Goal: Check status: Check status

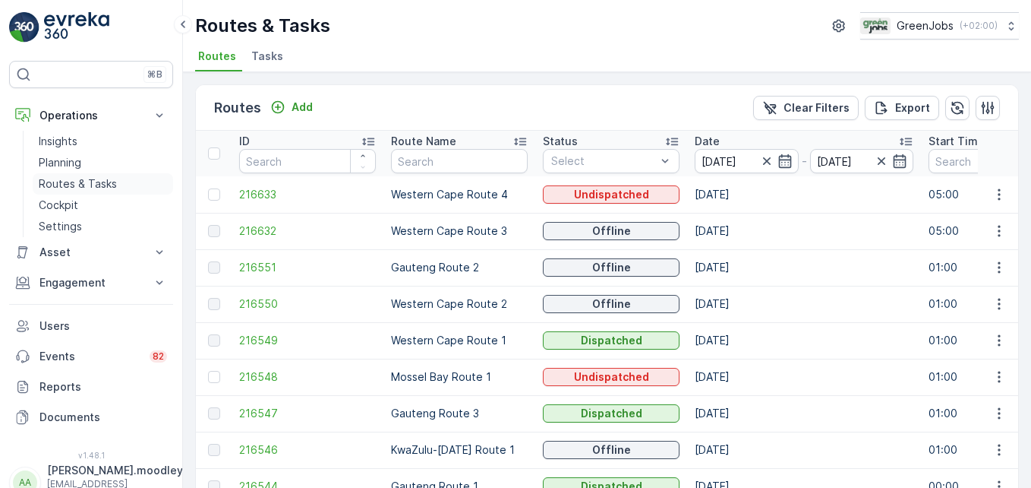
drag, startPoint x: 82, startPoint y: 184, endPoint x: 134, endPoint y: 188, distance: 51.8
click at [82, 184] on p "Routes & Tasks" at bounding box center [78, 183] width 78 height 15
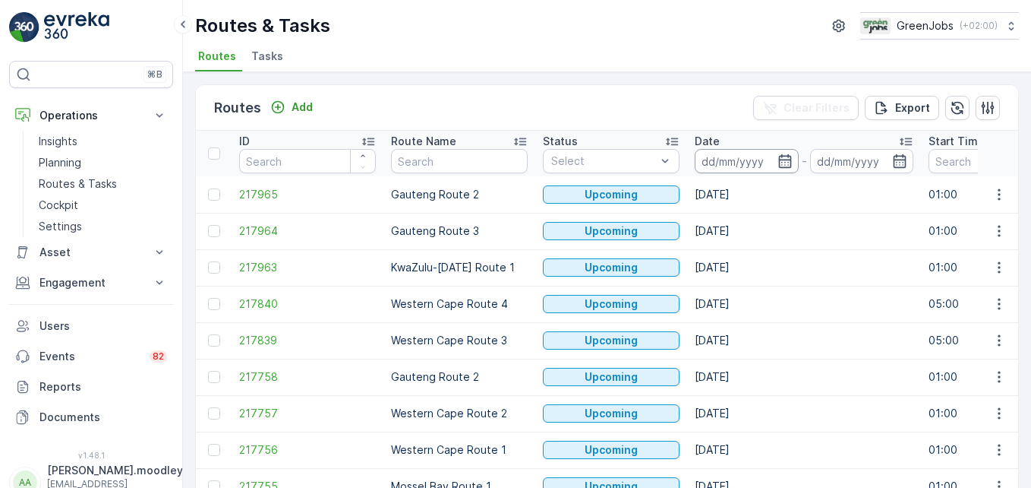
click at [733, 160] on input at bounding box center [747, 161] width 104 height 24
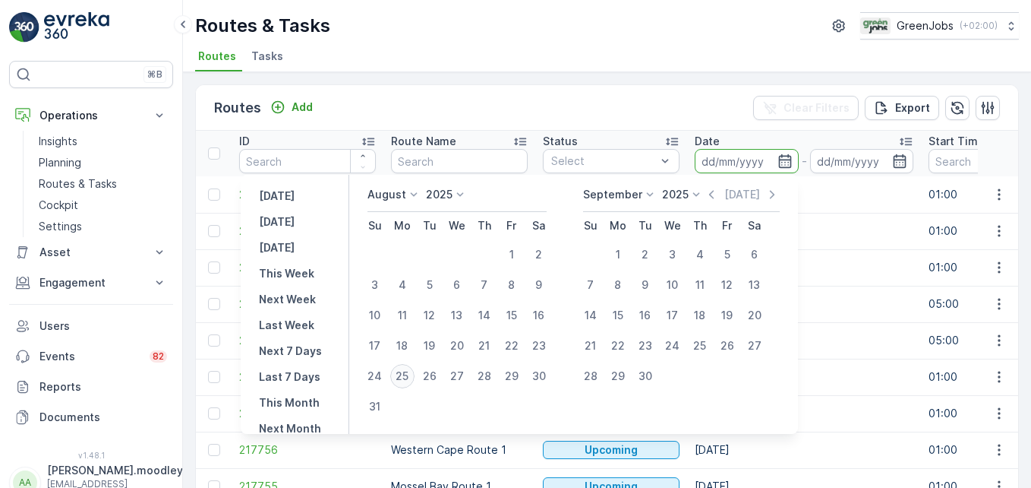
click at [408, 374] on div "25" at bounding box center [402, 376] width 24 height 24
type input "[DATE]"
click at [408, 374] on div "25" at bounding box center [402, 376] width 24 height 24
click at [408, 374] on td "Gauteng Route 2" at bounding box center [459, 376] width 152 height 36
type input "[DATE]"
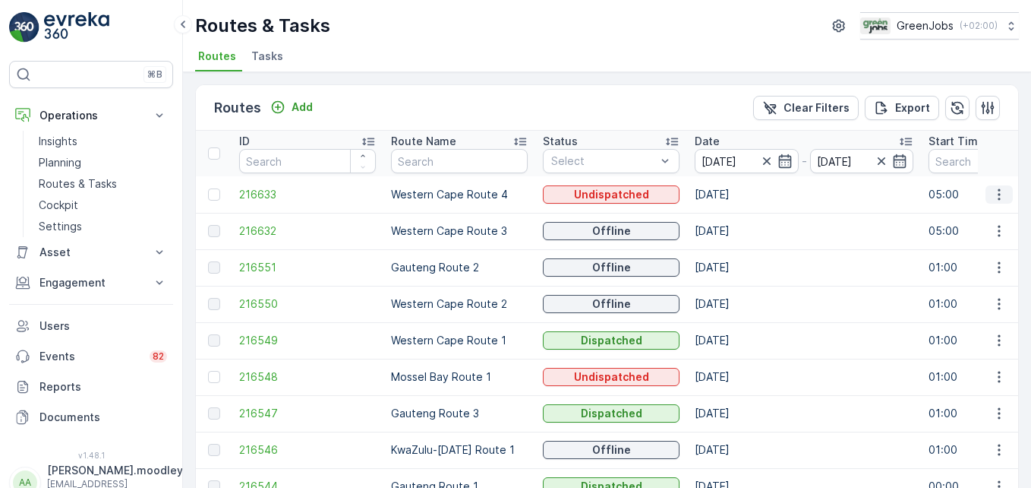
click at [994, 191] on icon "button" at bounding box center [999, 194] width 15 height 15
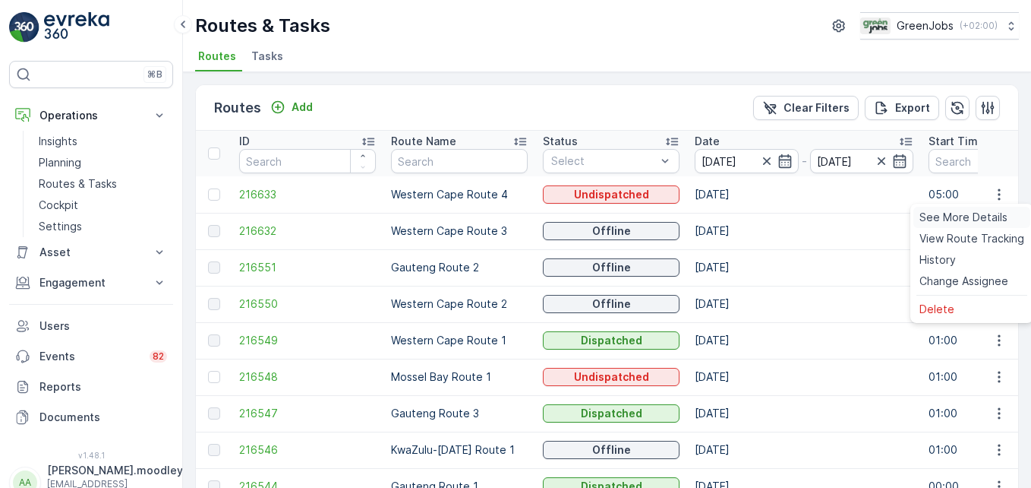
click at [974, 210] on span "See More Details" at bounding box center [964, 217] width 88 height 15
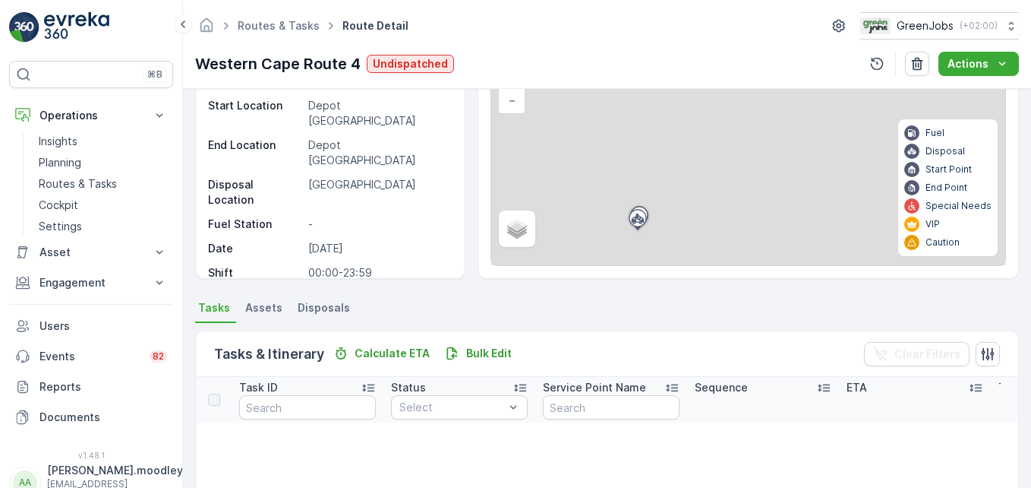
scroll to position [304, 0]
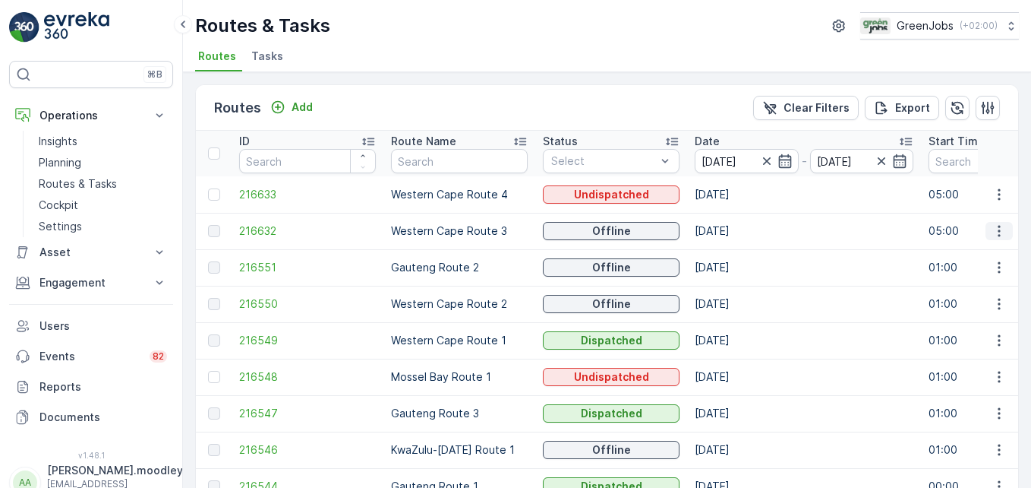
click at [993, 226] on icon "button" at bounding box center [999, 230] width 15 height 15
click at [981, 248] on span "See More Details" at bounding box center [964, 253] width 88 height 15
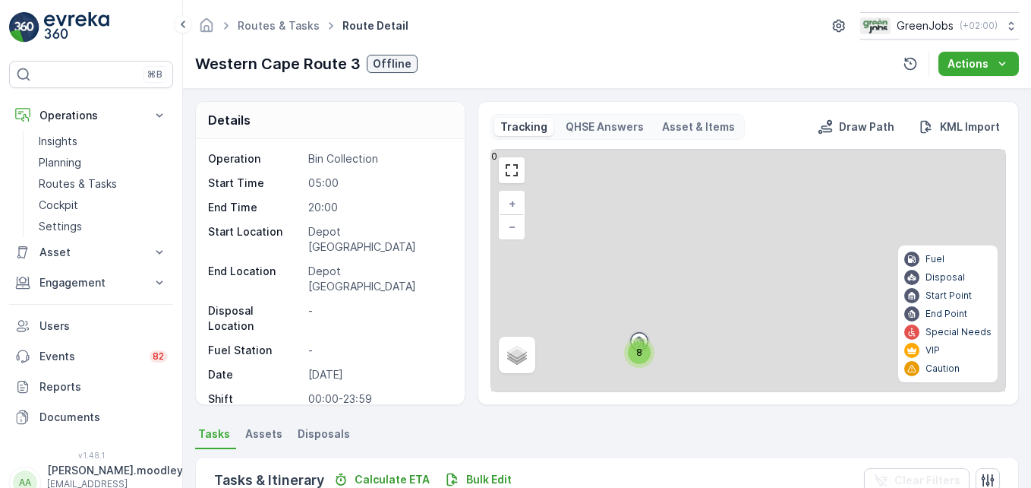
scroll to position [296, 0]
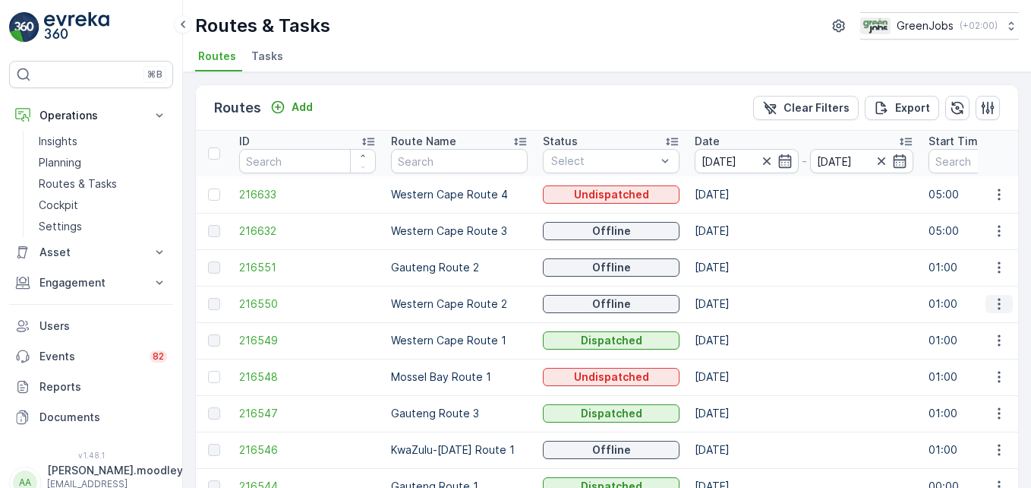
click at [986, 300] on button "button" at bounding box center [999, 304] width 27 height 18
click at [986, 327] on span "See More Details" at bounding box center [964, 326] width 88 height 15
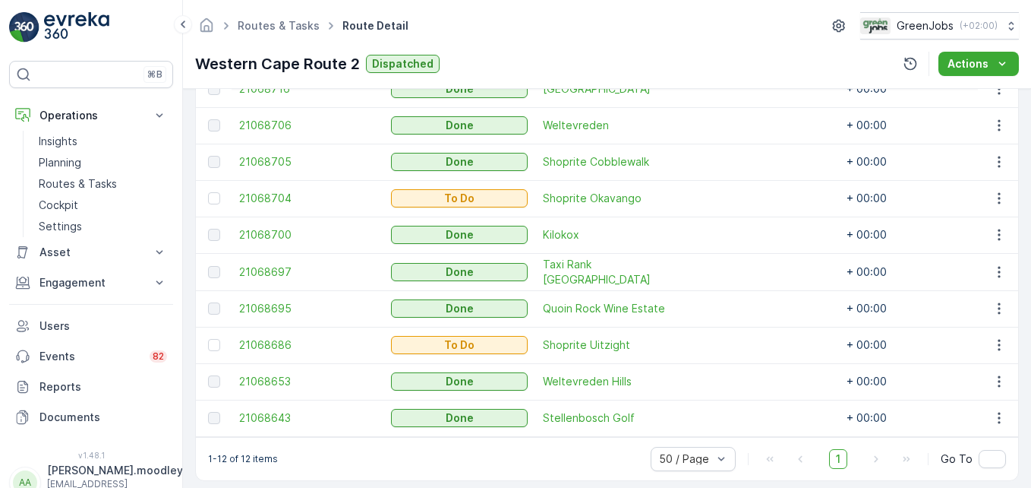
scroll to position [570, 0]
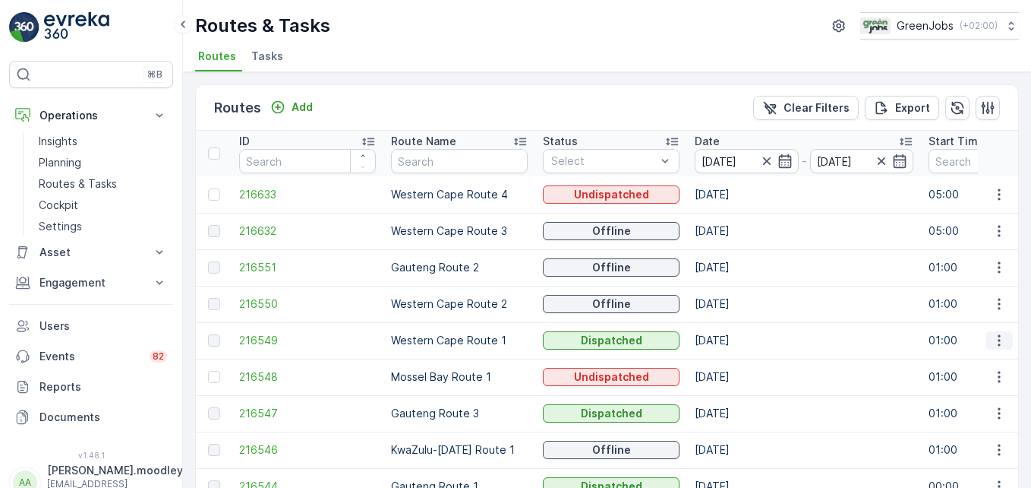
click at [986, 339] on button "button" at bounding box center [999, 340] width 27 height 18
click at [977, 361] on span "See More Details" at bounding box center [964, 362] width 88 height 15
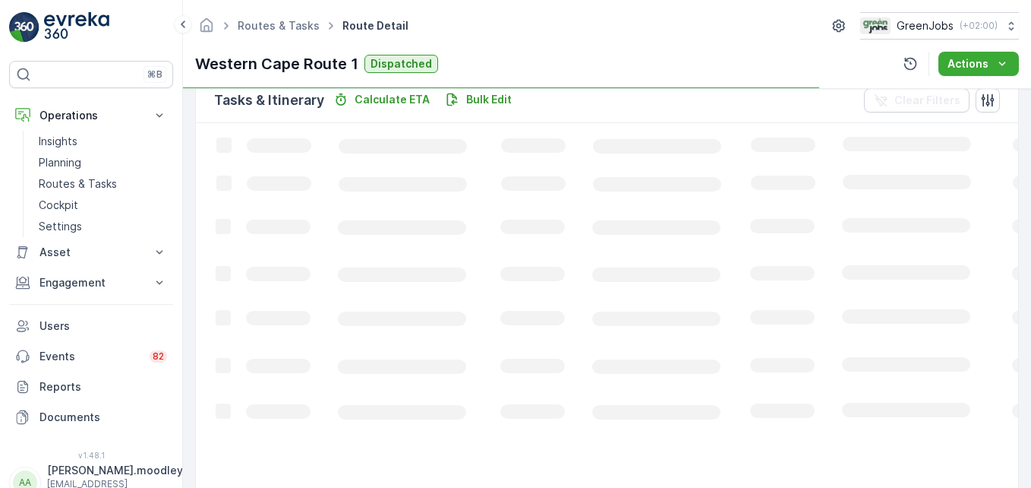
scroll to position [380, 0]
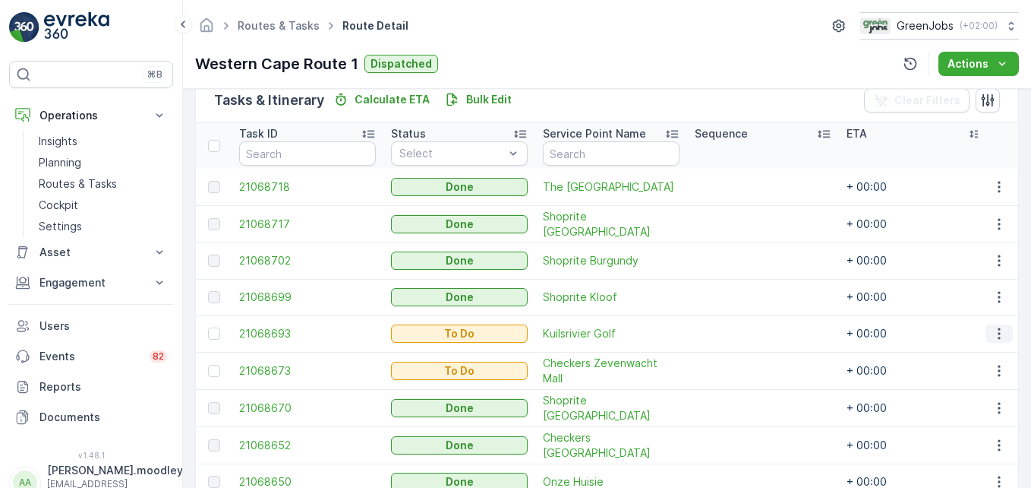
click at [992, 327] on icon "button" at bounding box center [999, 333] width 15 height 15
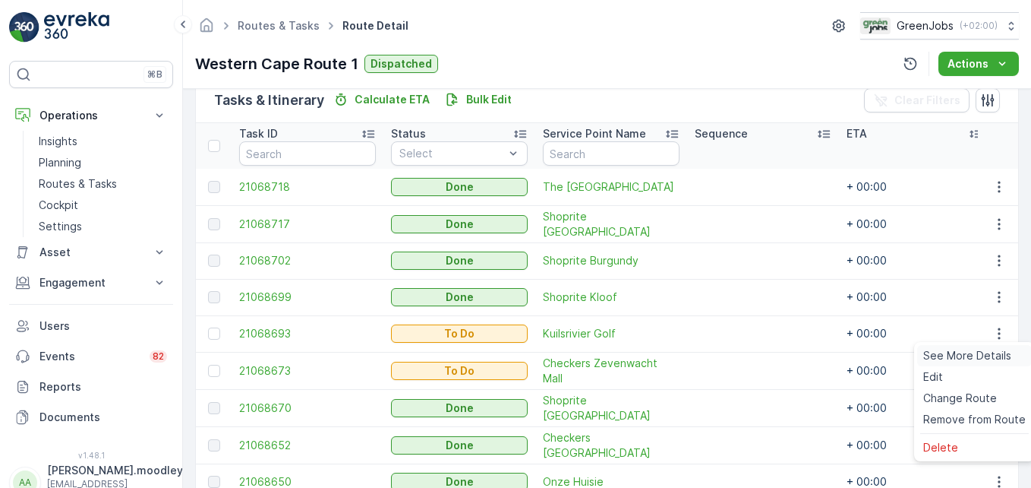
click at [981, 358] on span "See More Details" at bounding box center [967, 355] width 88 height 15
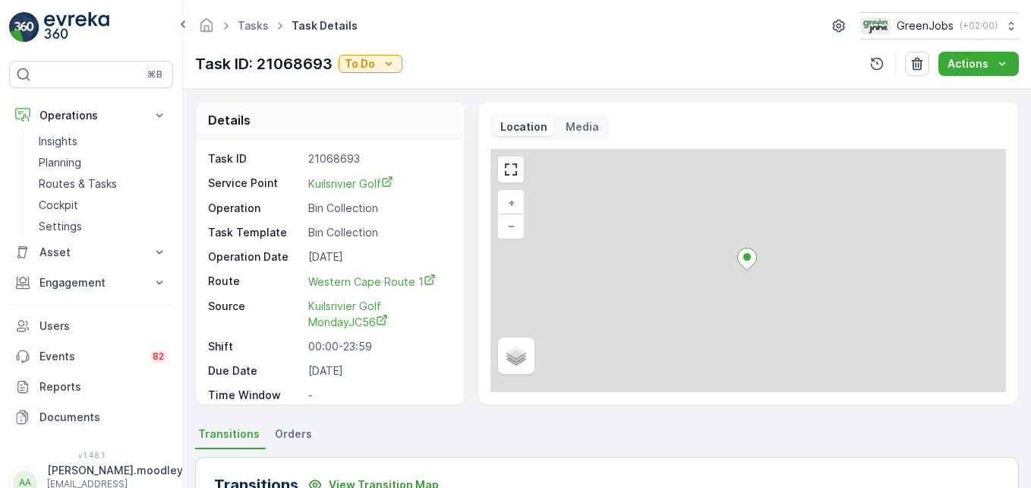
scroll to position [470, 0]
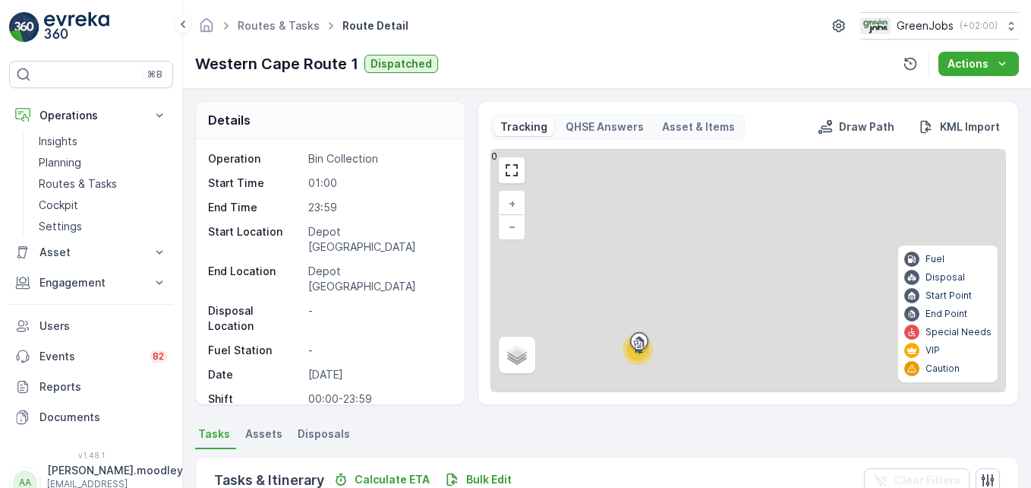
scroll to position [570, 0]
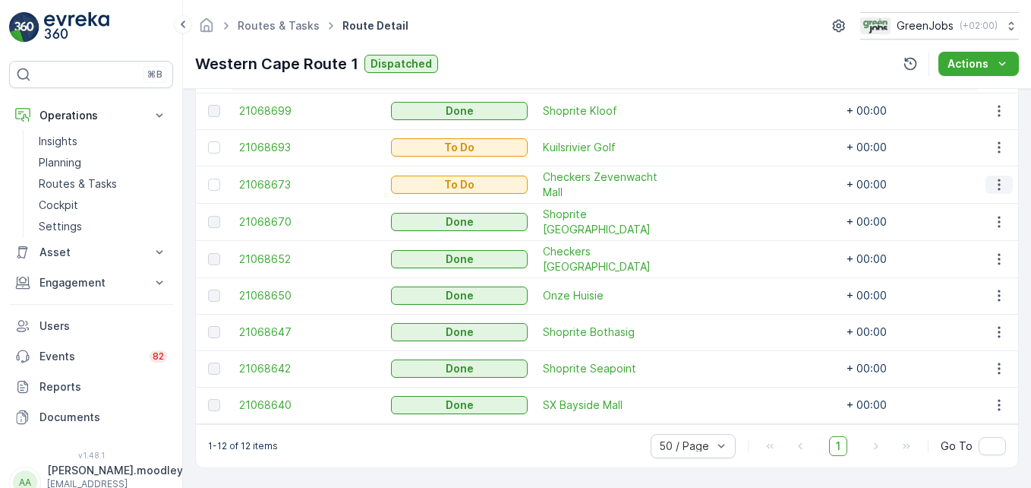
click at [999, 187] on button "button" at bounding box center [999, 184] width 27 height 18
click at [992, 203] on span "See More Details" at bounding box center [967, 201] width 88 height 15
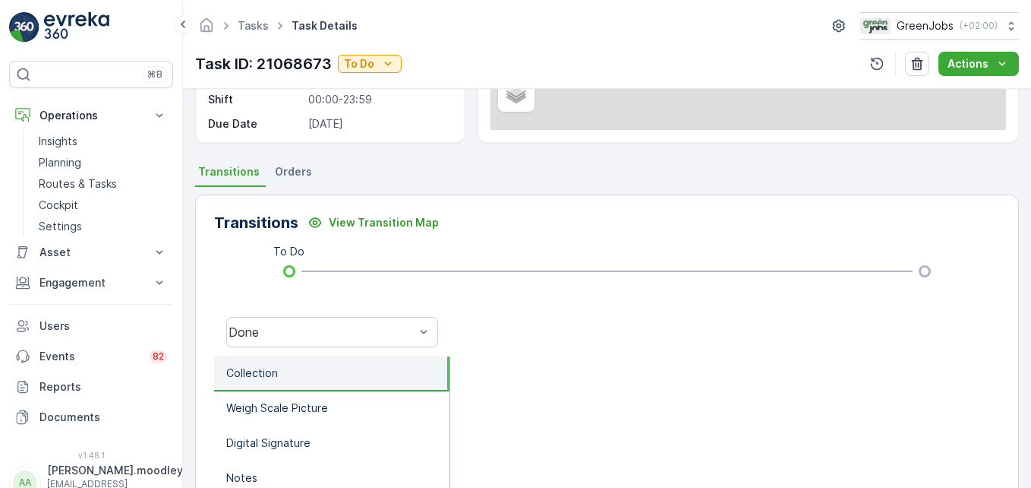
scroll to position [228, 0]
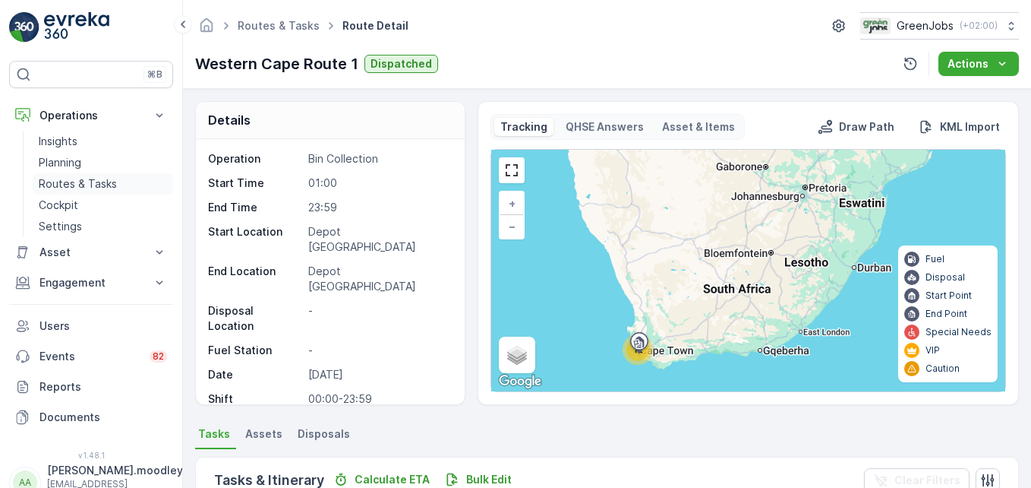
drag, startPoint x: 89, startPoint y: 180, endPoint x: 100, endPoint y: 181, distance: 11.5
click at [89, 180] on p "Routes & Tasks" at bounding box center [78, 183] width 78 height 15
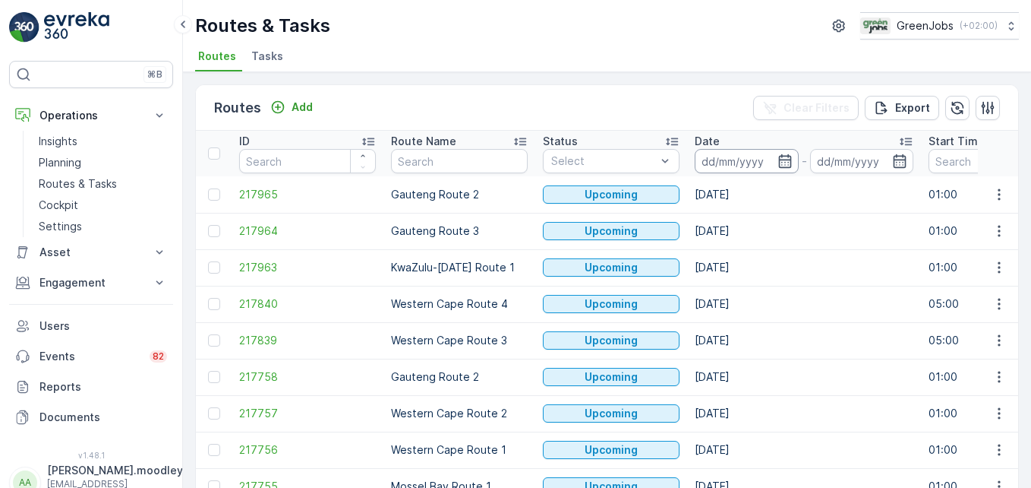
click at [717, 155] on input at bounding box center [747, 161] width 104 height 24
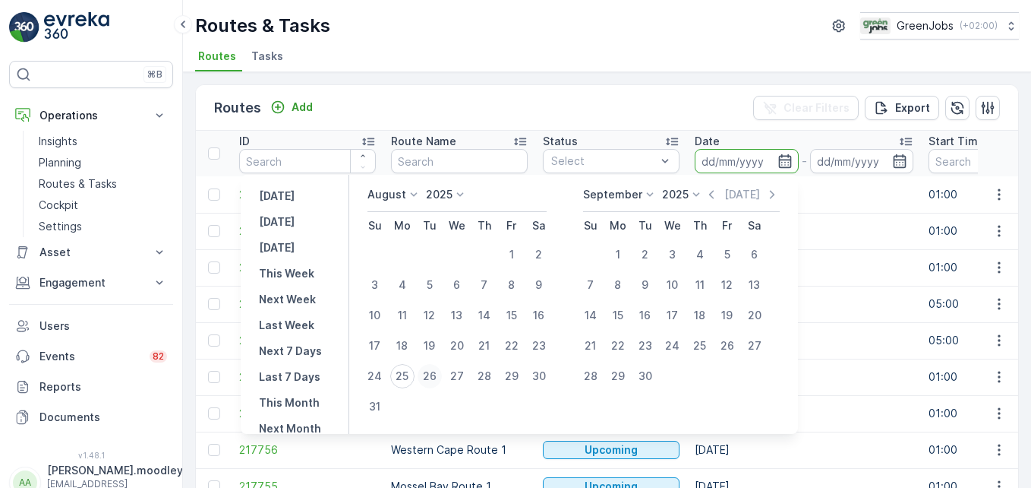
click at [441, 375] on div "26" at bounding box center [430, 376] width 24 height 24
type input "[DATE]"
click at [441, 376] on div "26" at bounding box center [430, 376] width 24 height 24
type input "[DATE]"
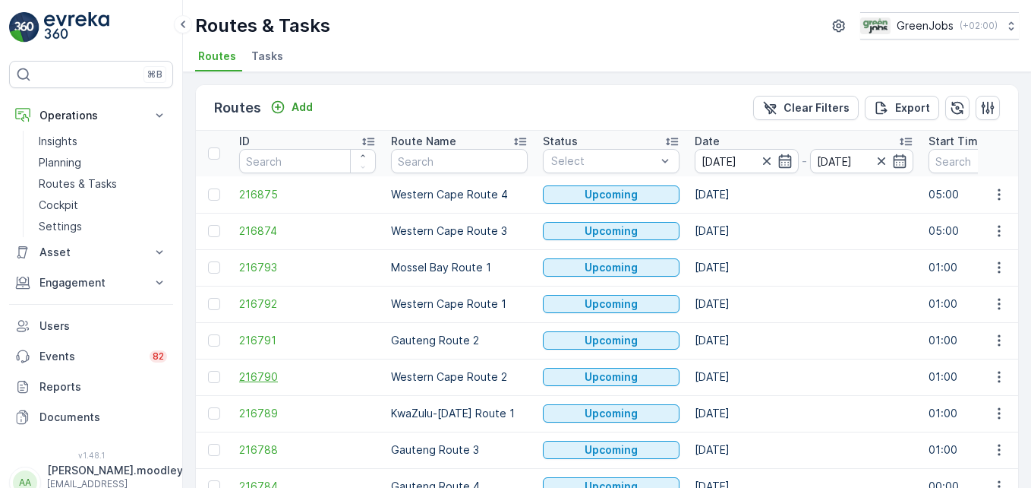
click at [356, 383] on span "216790" at bounding box center [307, 376] width 137 height 15
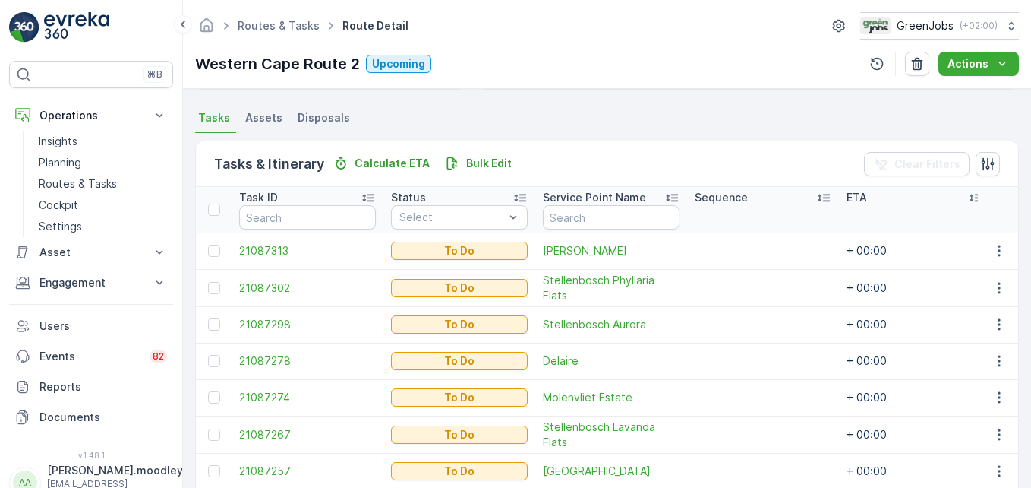
scroll to position [426, 0]
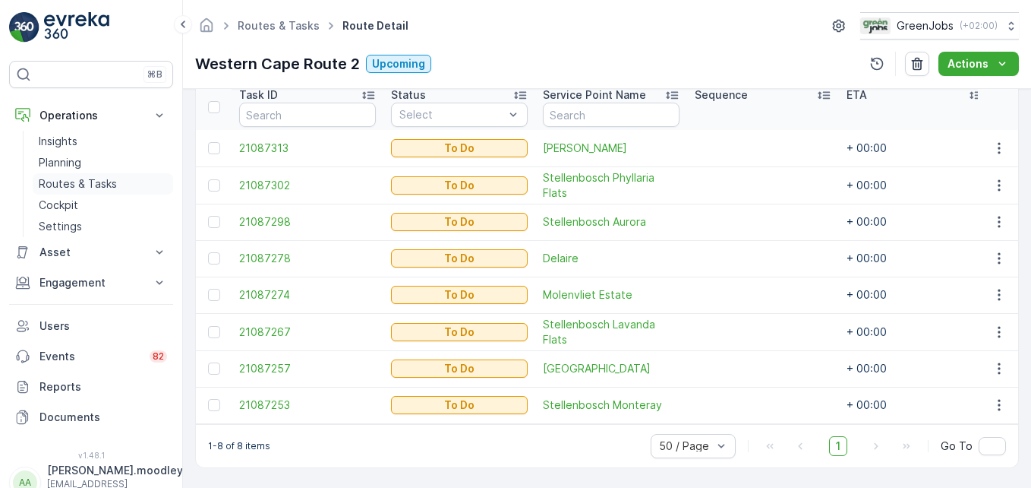
click at [78, 182] on p "Routes & Tasks" at bounding box center [78, 183] width 78 height 15
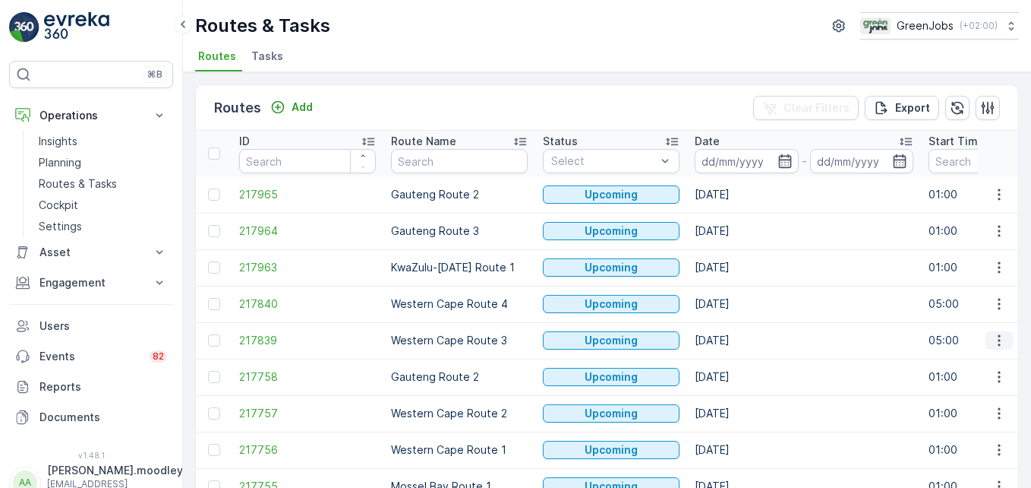
click at [999, 341] on icon "button" at bounding box center [999, 340] width 15 height 15
click at [983, 366] on span "See More Details" at bounding box center [964, 362] width 88 height 15
click at [712, 152] on input at bounding box center [747, 161] width 104 height 24
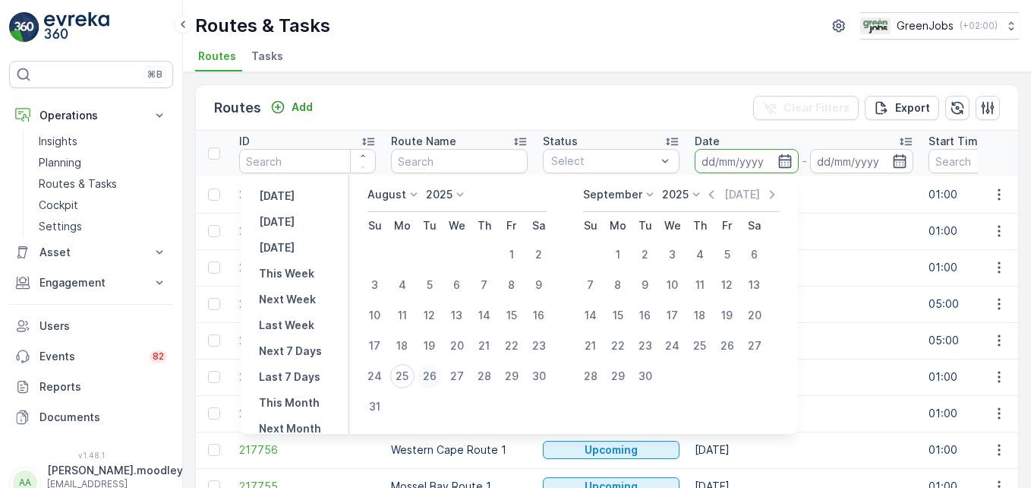
click at [438, 371] on div "26" at bounding box center [430, 376] width 24 height 24
type input "[DATE]"
click at [438, 371] on div "26" at bounding box center [430, 376] width 24 height 24
type input "[DATE]"
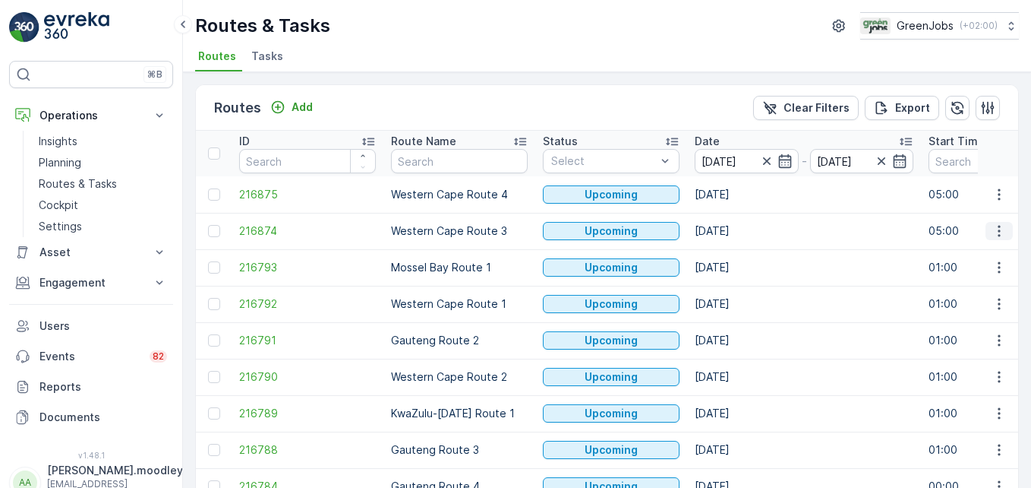
click at [992, 227] on icon "button" at bounding box center [999, 230] width 15 height 15
click at [983, 257] on span "See More Details" at bounding box center [964, 253] width 88 height 15
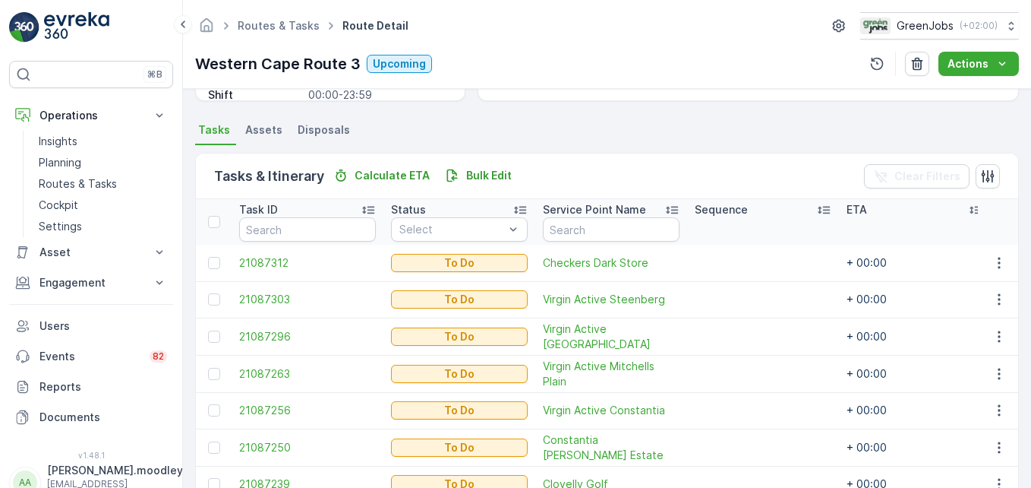
scroll to position [380, 0]
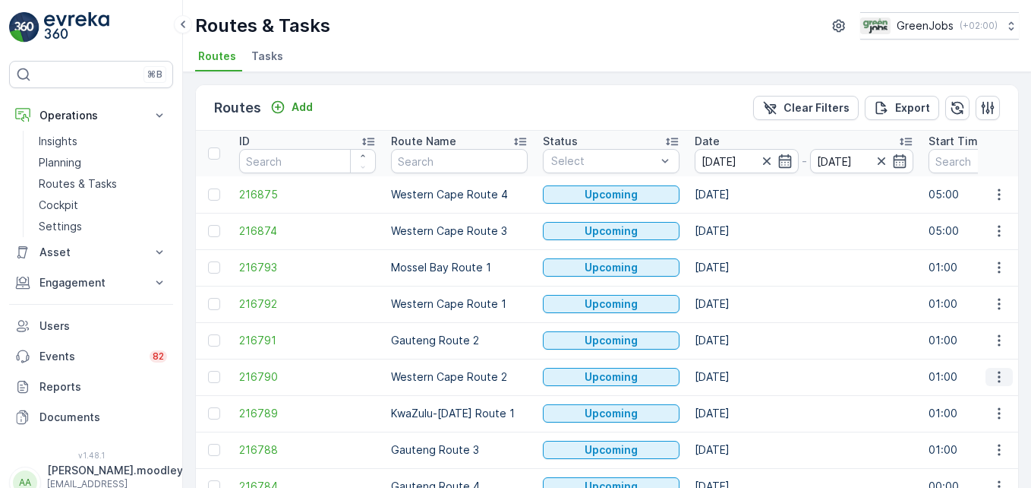
click at [994, 378] on icon "button" at bounding box center [999, 376] width 15 height 15
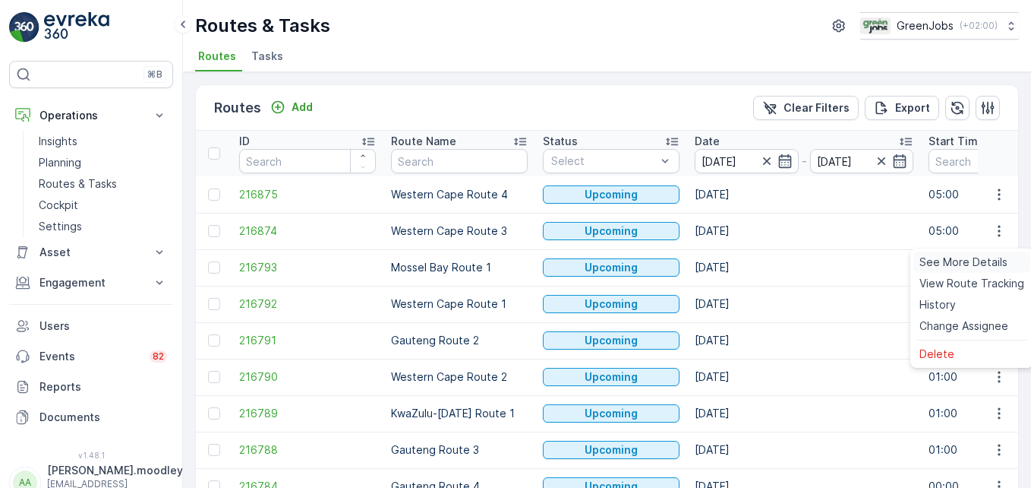
click at [965, 266] on span "See More Details" at bounding box center [964, 261] width 88 height 15
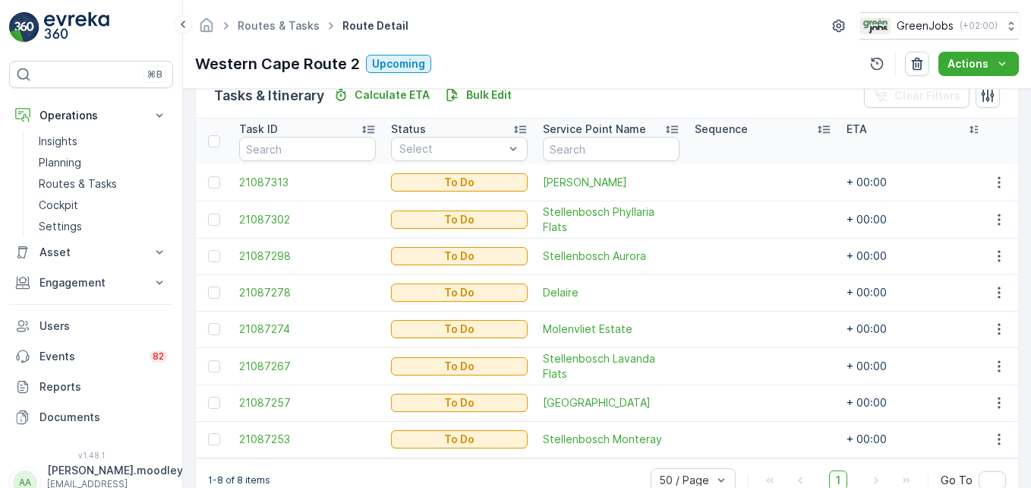
scroll to position [426, 0]
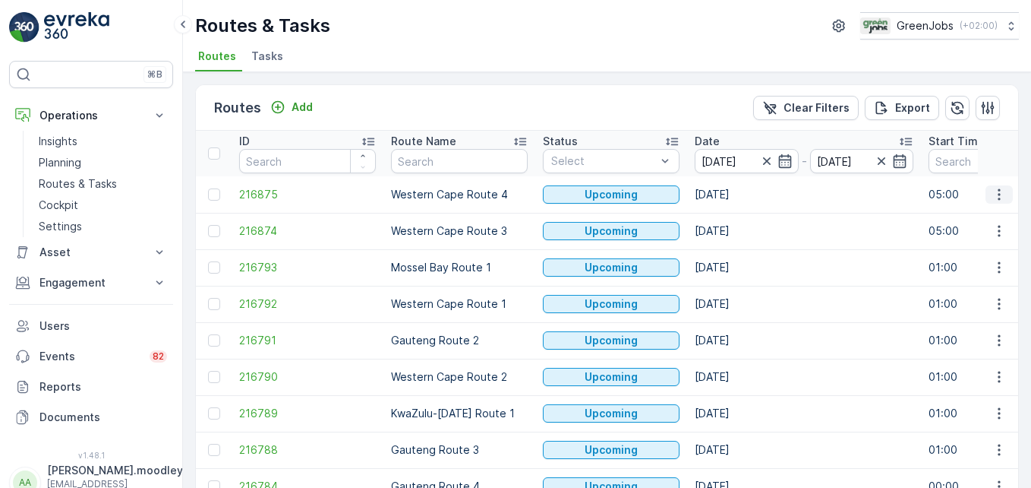
click at [1000, 200] on icon "button" at bounding box center [999, 194] width 15 height 15
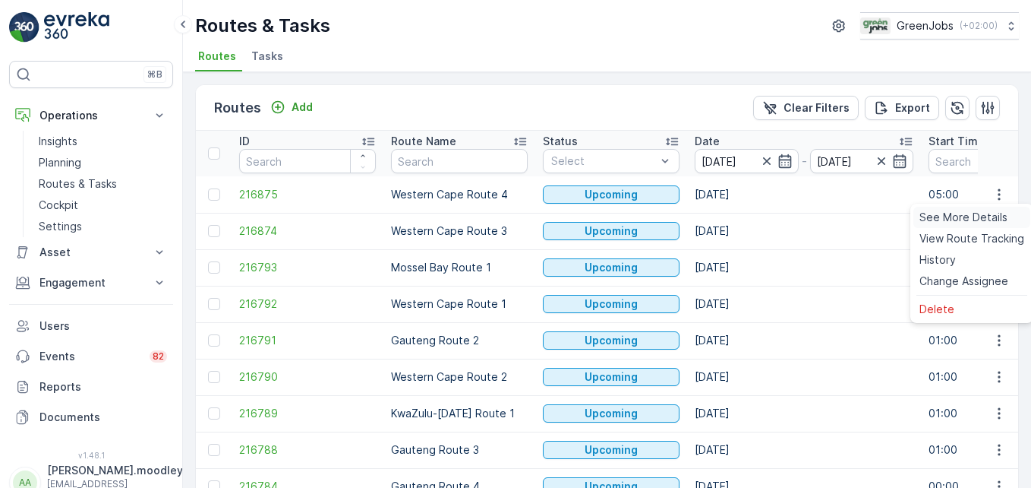
click at [975, 217] on span "See More Details" at bounding box center [964, 217] width 88 height 15
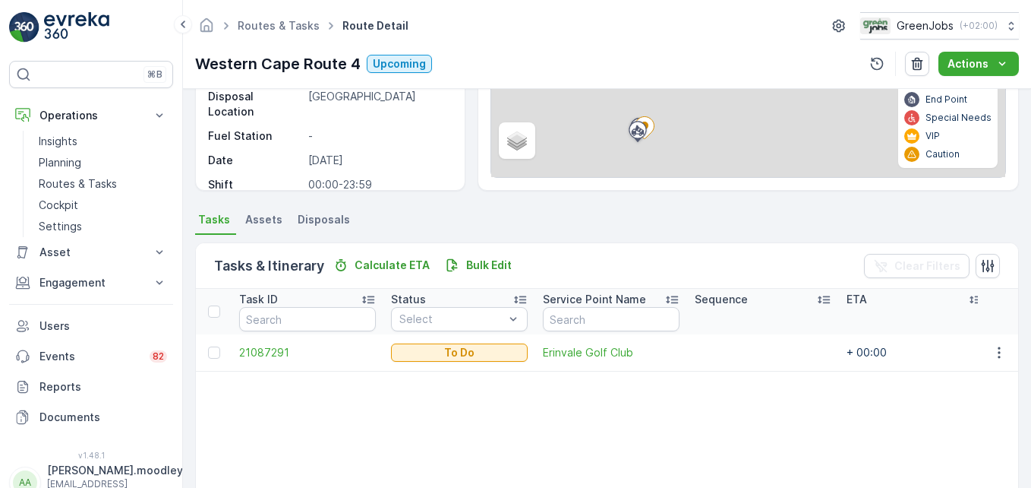
scroll to position [228, 0]
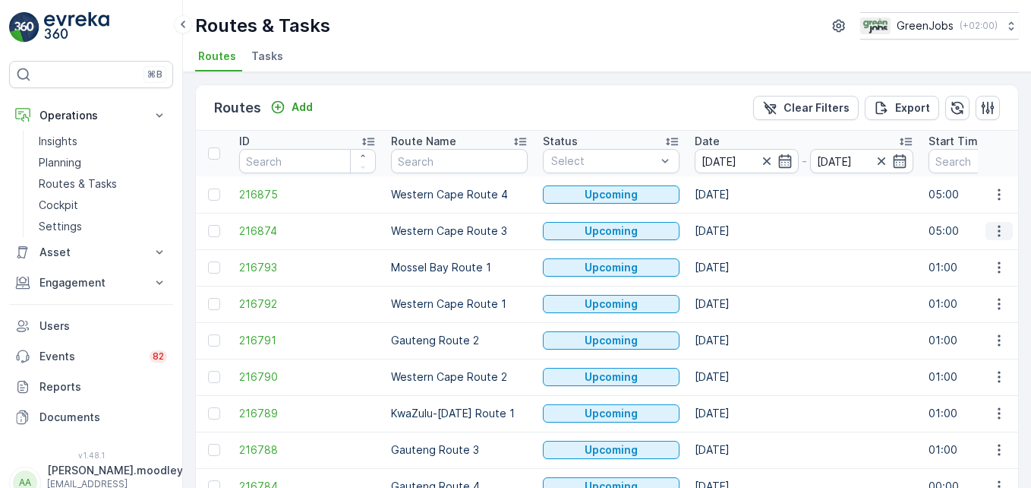
click at [992, 229] on icon "button" at bounding box center [999, 230] width 15 height 15
click at [977, 248] on span "See More Details" at bounding box center [964, 253] width 88 height 15
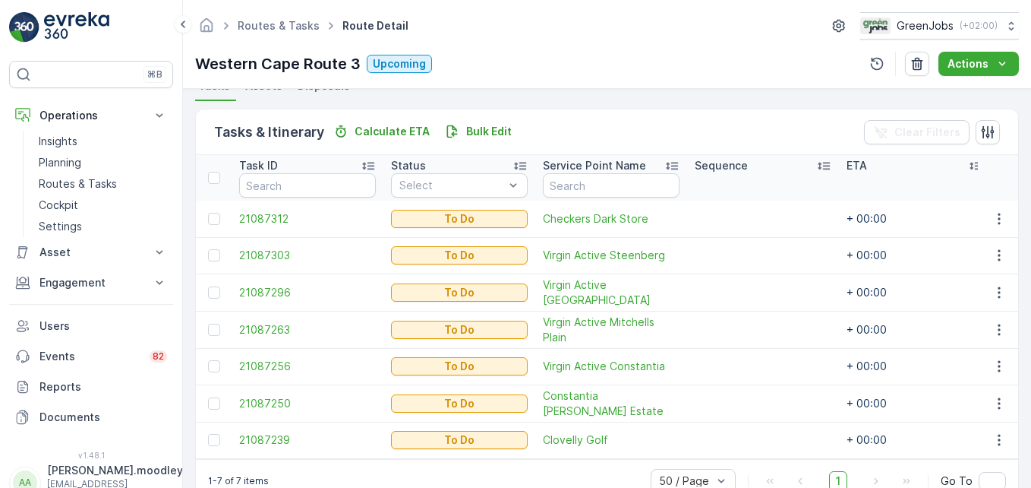
scroll to position [380, 0]
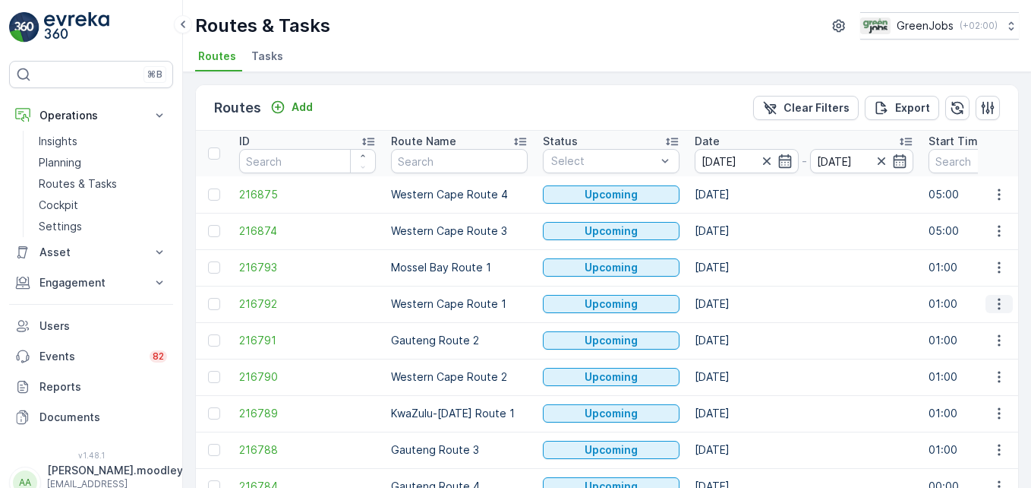
click at [994, 303] on icon "button" at bounding box center [999, 303] width 15 height 15
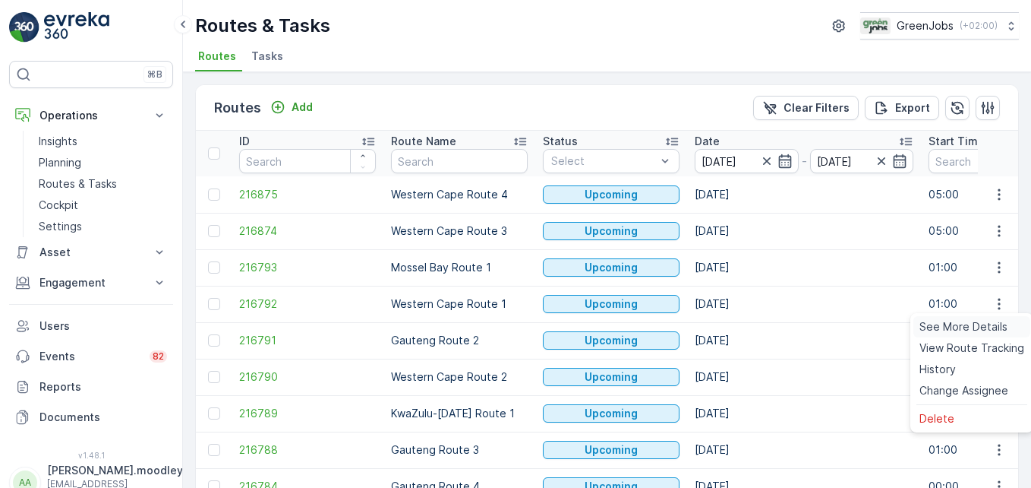
click at [987, 322] on span "See More Details" at bounding box center [964, 326] width 88 height 15
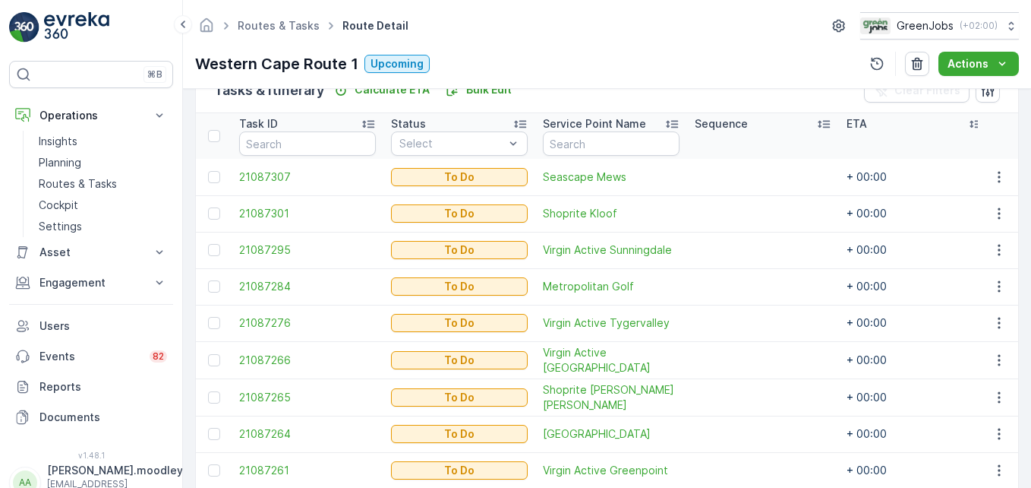
scroll to position [379, 0]
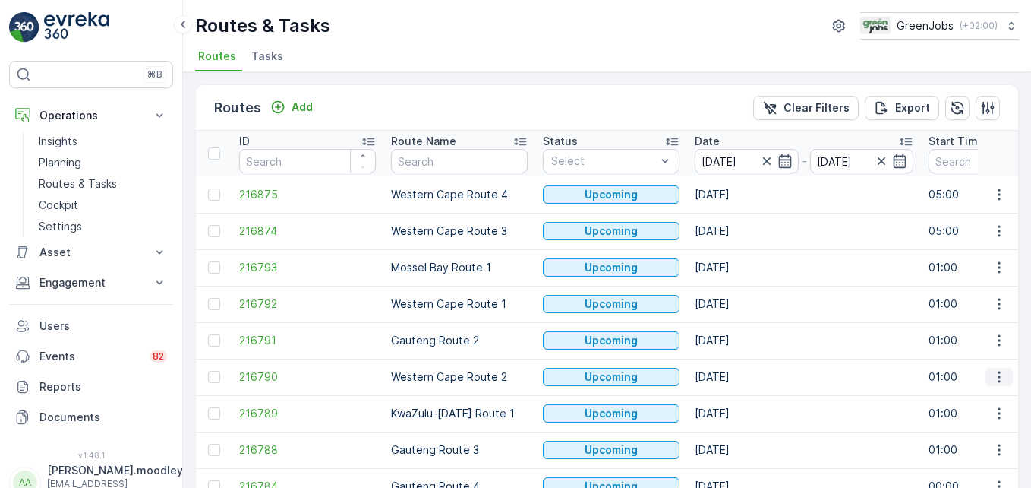
click at [994, 377] on icon "button" at bounding box center [999, 376] width 15 height 15
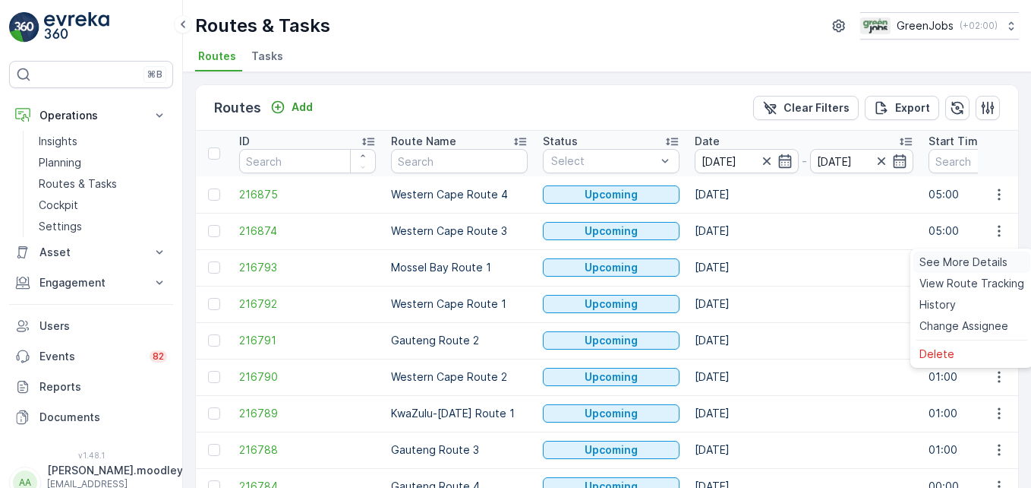
click at [973, 260] on span "See More Details" at bounding box center [964, 261] width 88 height 15
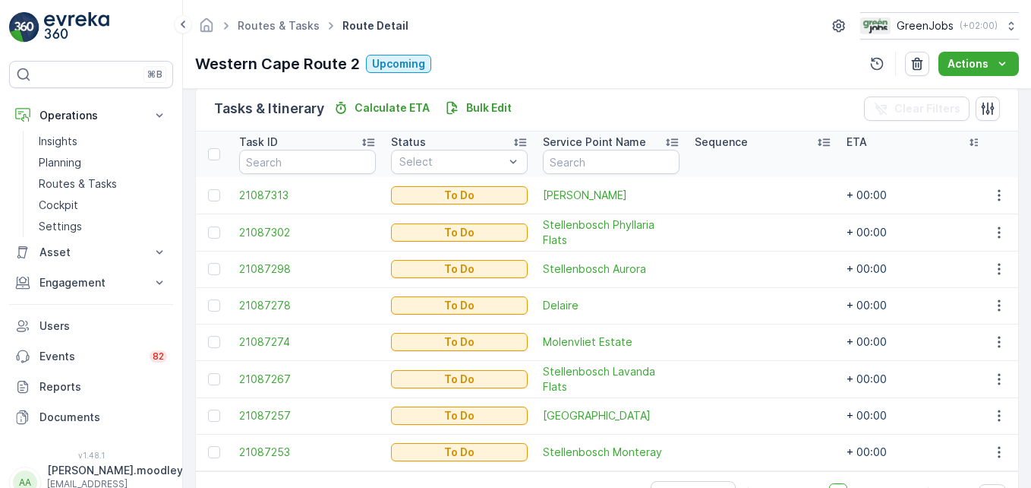
scroll to position [350, 0]
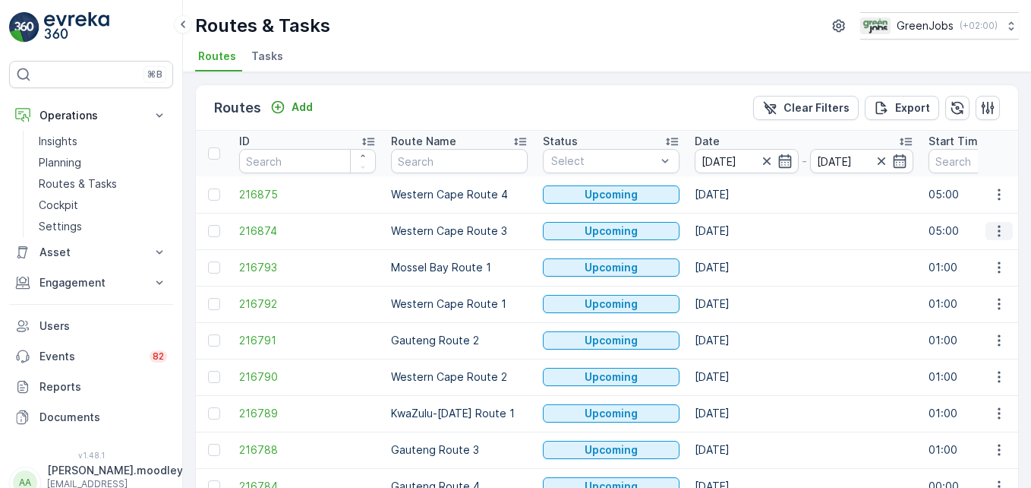
click at [992, 229] on icon "button" at bounding box center [999, 230] width 15 height 15
click at [977, 266] on div "View Route Tracking" at bounding box center [972, 274] width 117 height 21
click at [998, 236] on icon "button" at bounding box center [999, 230] width 15 height 15
click at [989, 251] on span "See More Details" at bounding box center [964, 253] width 88 height 15
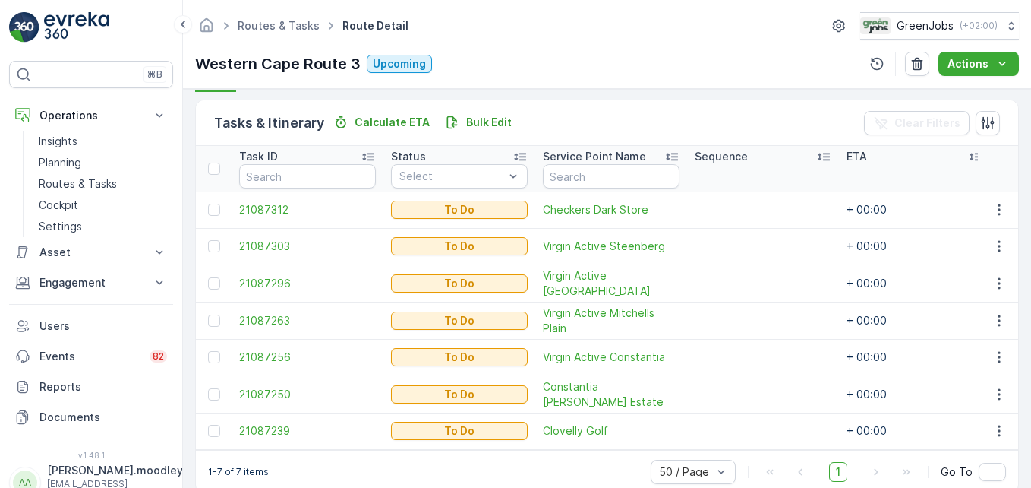
scroll to position [380, 0]
